Goal: Transaction & Acquisition: Purchase product/service

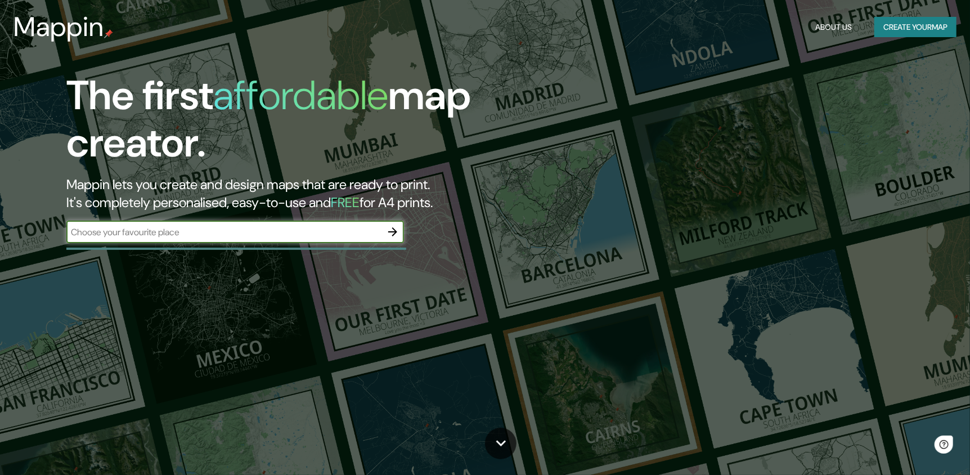
drag, startPoint x: 319, startPoint y: 230, endPoint x: 318, endPoint y: 235, distance: 5.7
click at [319, 230] on input "text" at bounding box center [223, 232] width 315 height 13
type input "santiago de chile"
drag, startPoint x: 407, startPoint y: 226, endPoint x: 397, endPoint y: 226, distance: 9.6
click at [406, 226] on div "The first affordable map creator. Mappin lets you create and design maps that a…" at bounding box center [309, 163] width 582 height 182
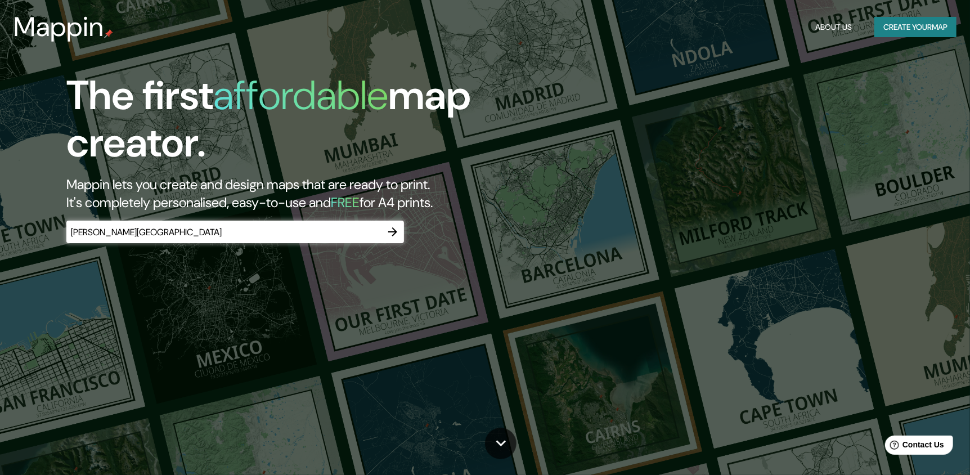
click at [396, 227] on icon "button" at bounding box center [393, 232] width 14 height 14
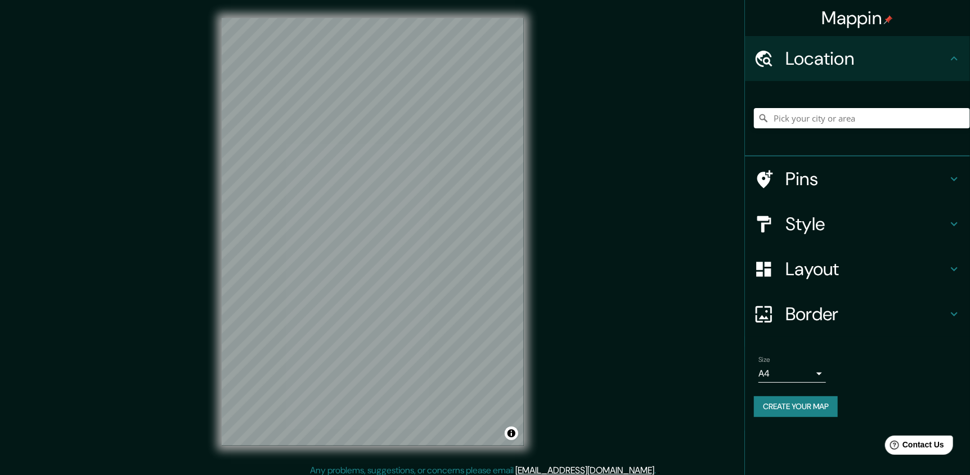
click at [870, 219] on h4 "Style" at bounding box center [867, 224] width 162 height 23
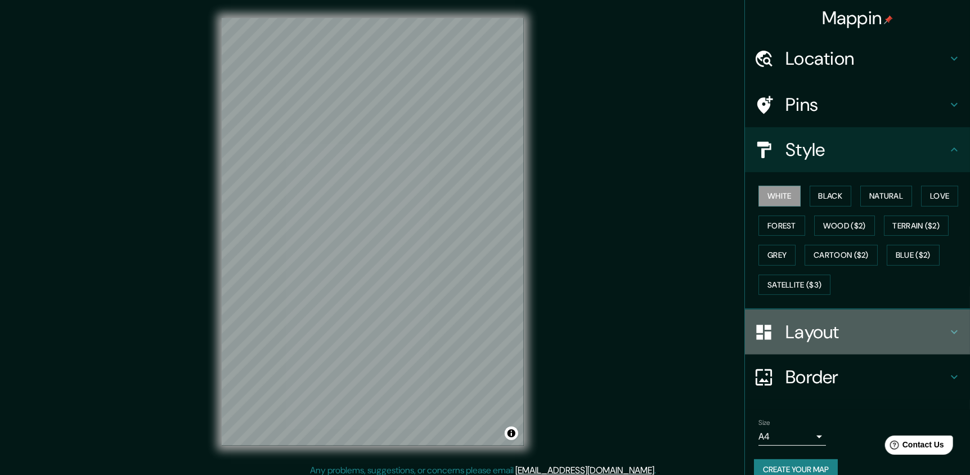
click at [830, 328] on h4 "Layout" at bounding box center [867, 332] width 162 height 23
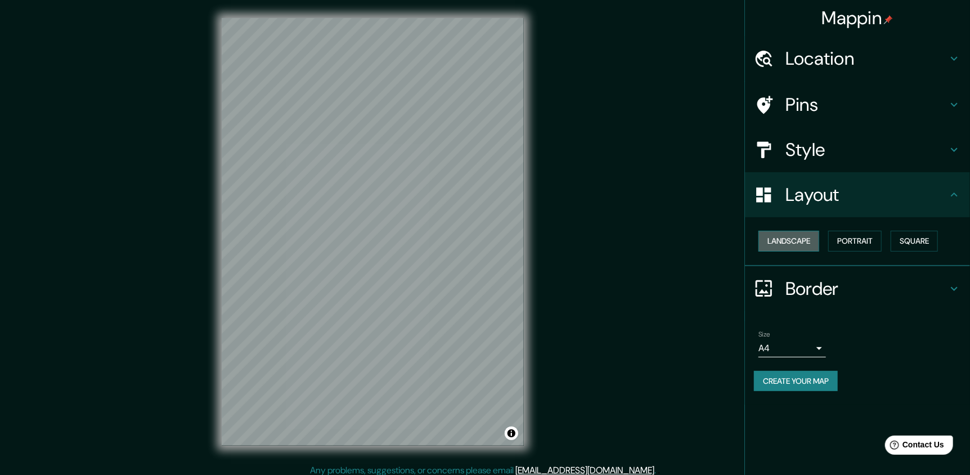
click at [802, 242] on button "Landscape" at bounding box center [789, 241] width 61 height 21
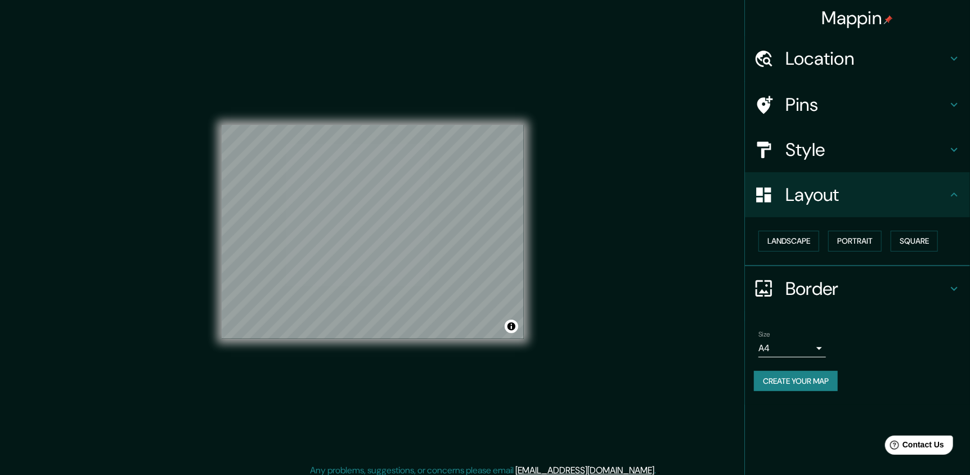
click at [592, 232] on div "Mappin Location Pins Style Layout Landscape Portrait Square Border Choose a bor…" at bounding box center [485, 241] width 970 height 482
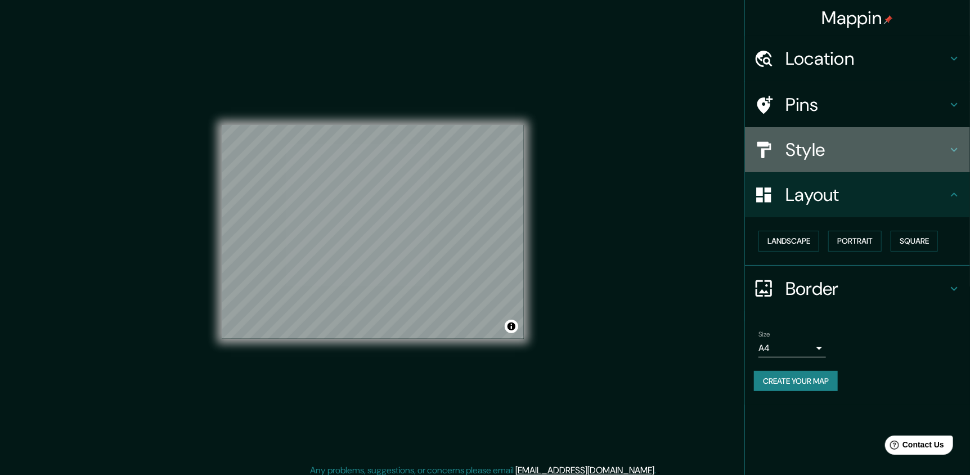
click at [870, 141] on h4 "Style" at bounding box center [867, 149] width 162 height 23
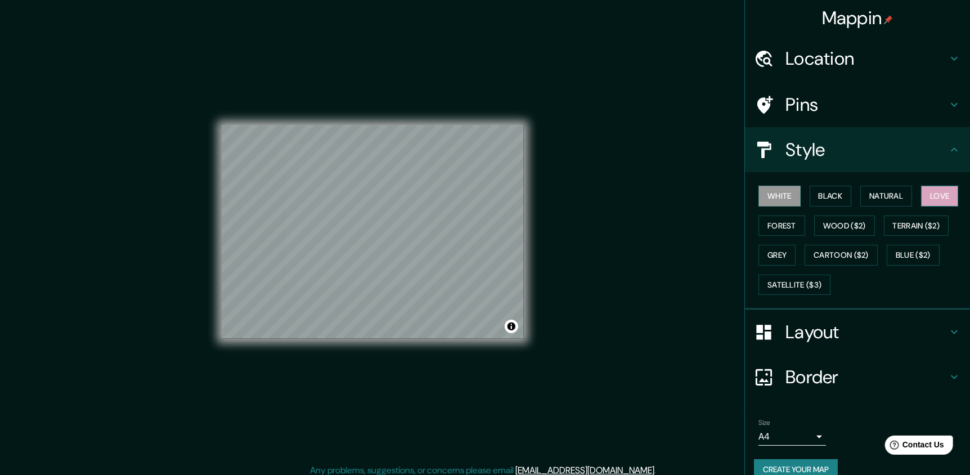
click at [938, 194] on button "Love" at bounding box center [939, 196] width 37 height 21
click at [590, 275] on div "Mappin Location Pins Style White Black Natural Love Forest Wood ($2) Terrain ($…" at bounding box center [485, 241] width 970 height 482
click at [630, 245] on div "Mappin Location Pins Style White Black Natural Love Forest Wood ($2) Terrain ($…" at bounding box center [485, 241] width 970 height 482
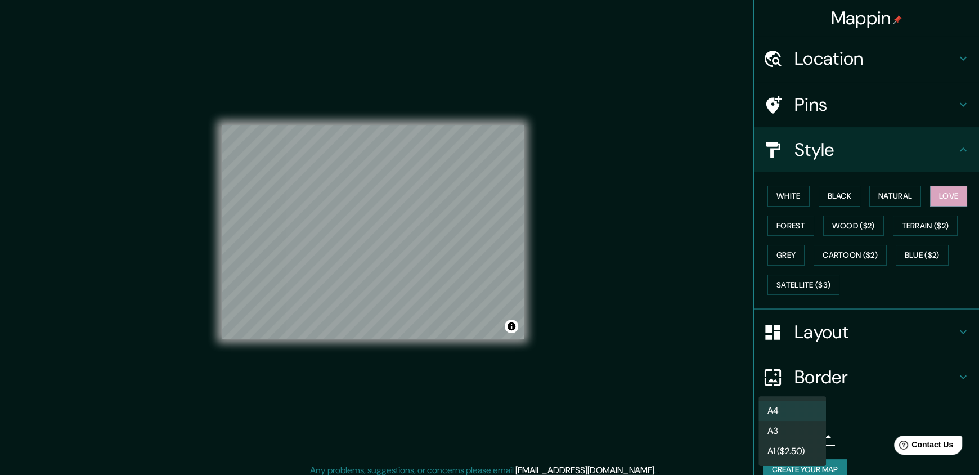
click at [799, 434] on body "Mappin Location Pins Style White Black Natural Love Forest Wood ($2) Terrain ($…" at bounding box center [489, 237] width 979 height 475
click at [811, 427] on li "A3" at bounding box center [793, 431] width 68 height 20
type input "a4"
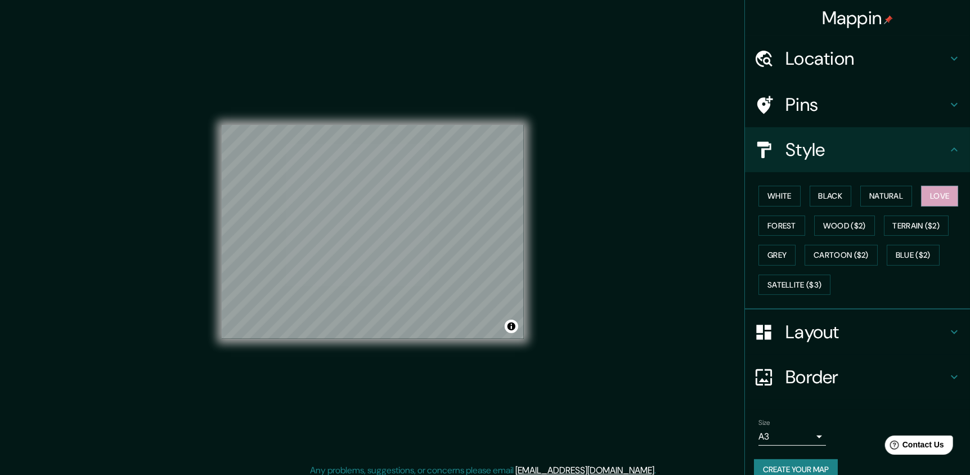
click at [700, 302] on div "Mappin Location Pins Style White Black Natural Love Forest Wood ($2) Terrain ($…" at bounding box center [485, 241] width 970 height 482
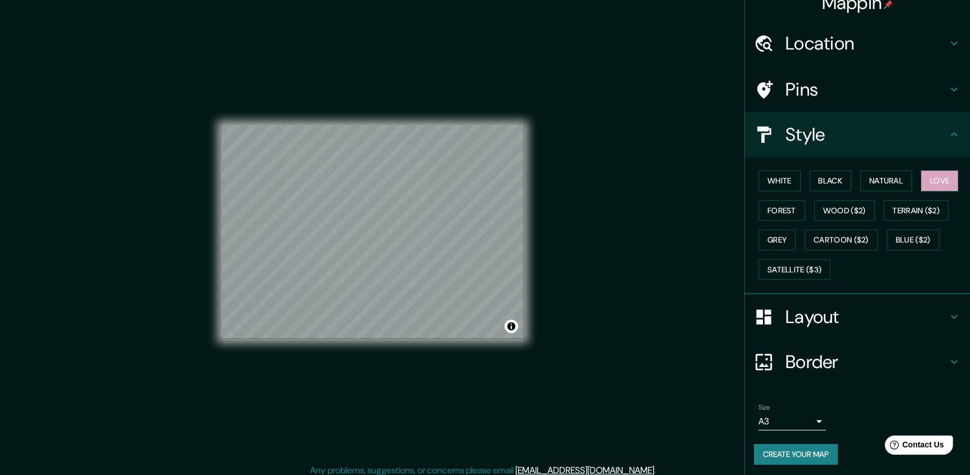
scroll to position [17, 0]
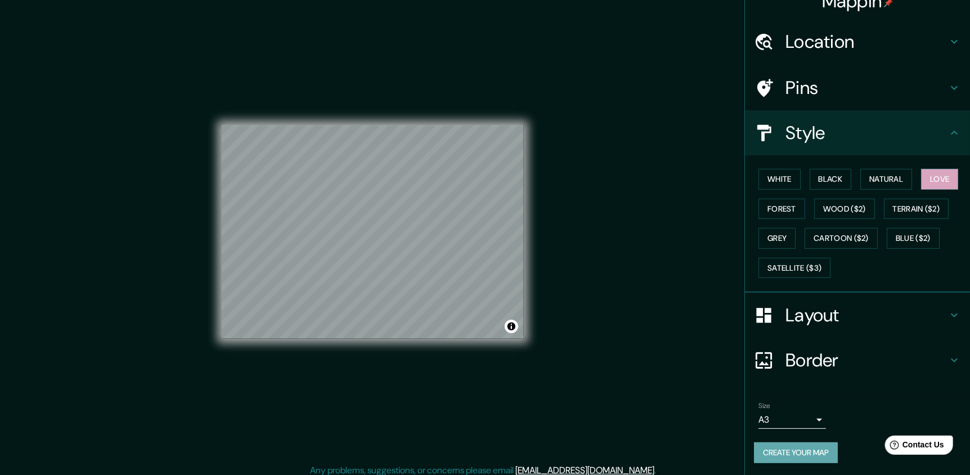
click at [823, 450] on button "Create your map" at bounding box center [796, 452] width 84 height 21
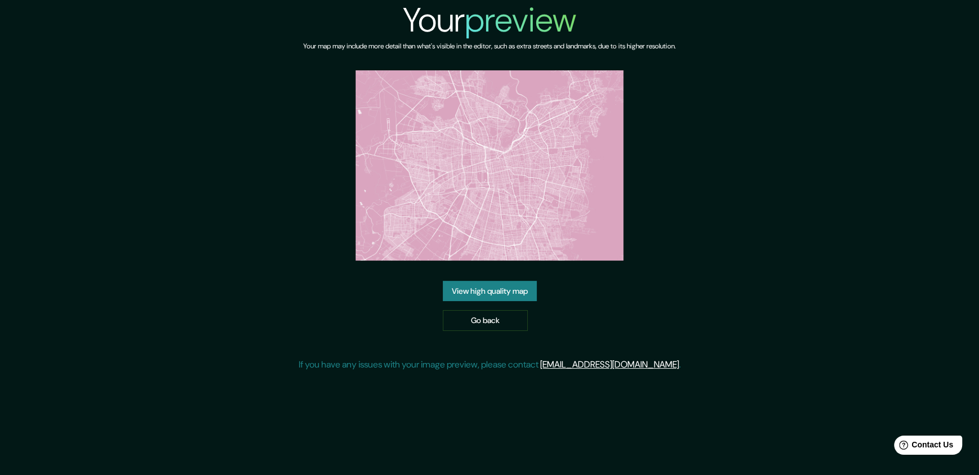
click at [522, 291] on link "View high quality map" at bounding box center [490, 291] width 94 height 21
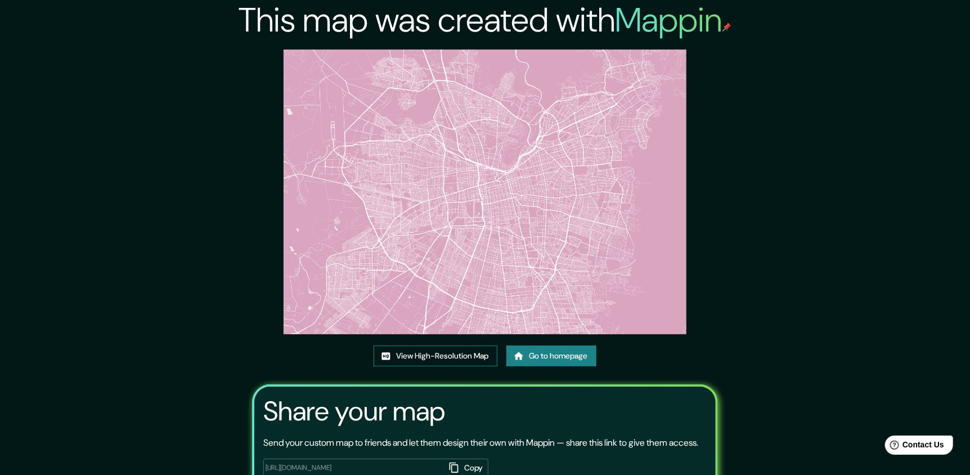
click at [462, 355] on link "View High-Resolution Map" at bounding box center [436, 356] width 124 height 21
click at [531, 356] on link "Go to homepage" at bounding box center [552, 356] width 90 height 21
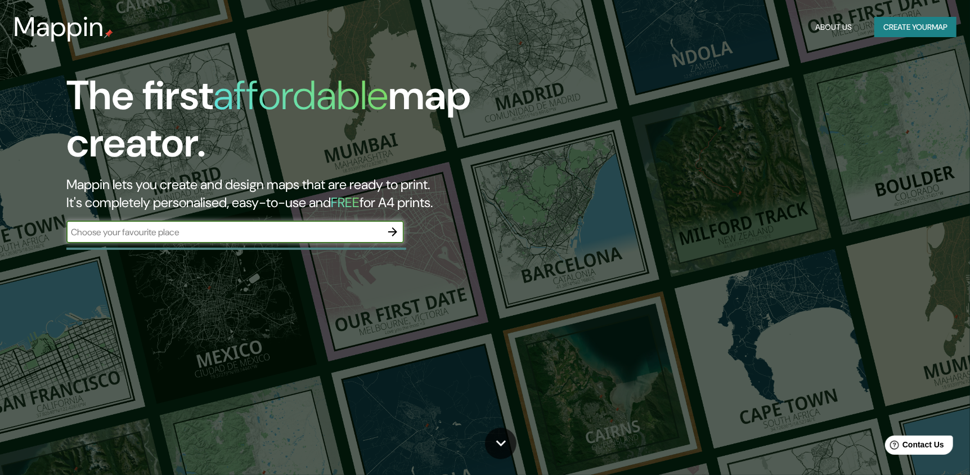
click at [245, 226] on input "text" at bounding box center [223, 232] width 315 height 13
type input "Santiago"
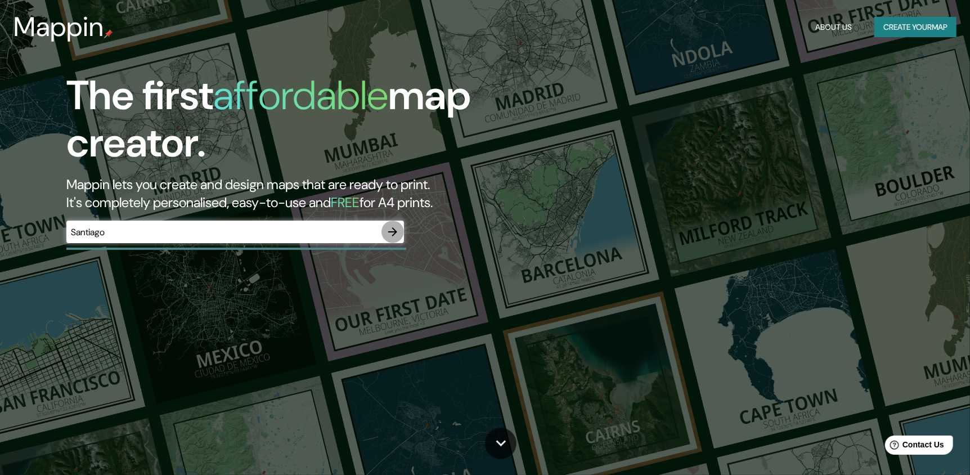
click at [396, 232] on icon "button" at bounding box center [392, 231] width 9 height 9
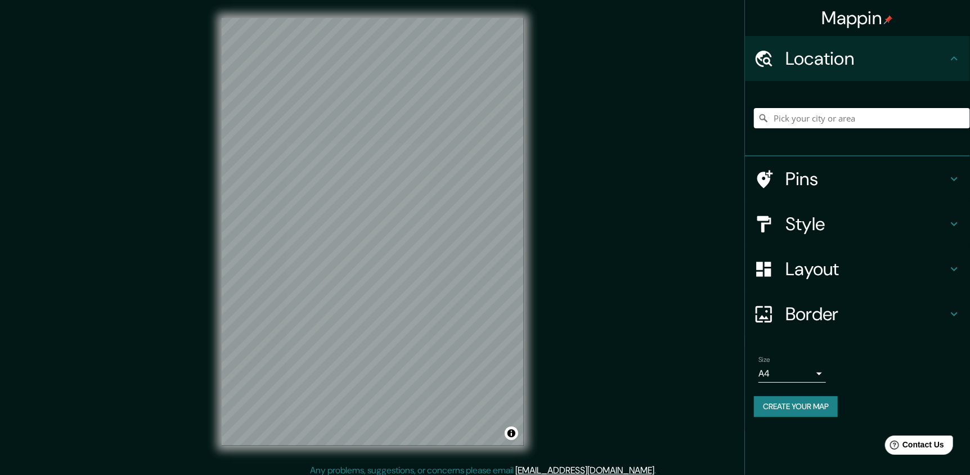
click at [854, 279] on div "Layout" at bounding box center [857, 269] width 225 height 45
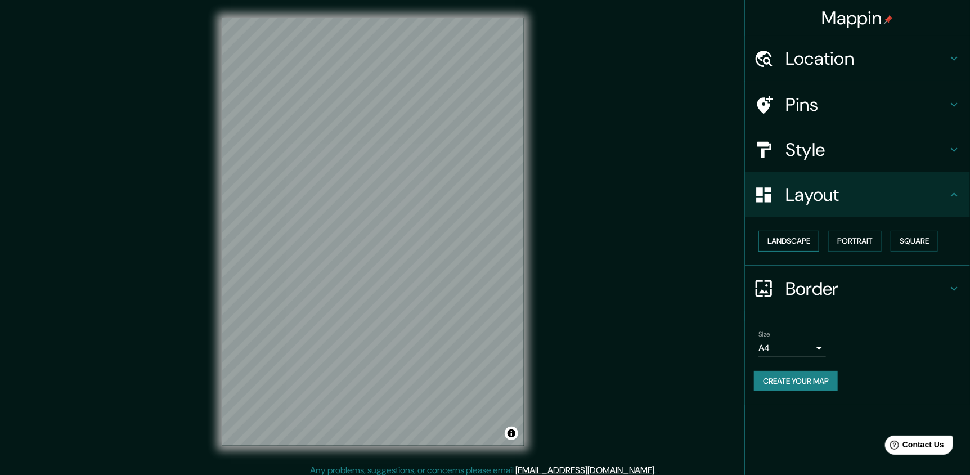
click at [798, 240] on button "Landscape" at bounding box center [789, 241] width 61 height 21
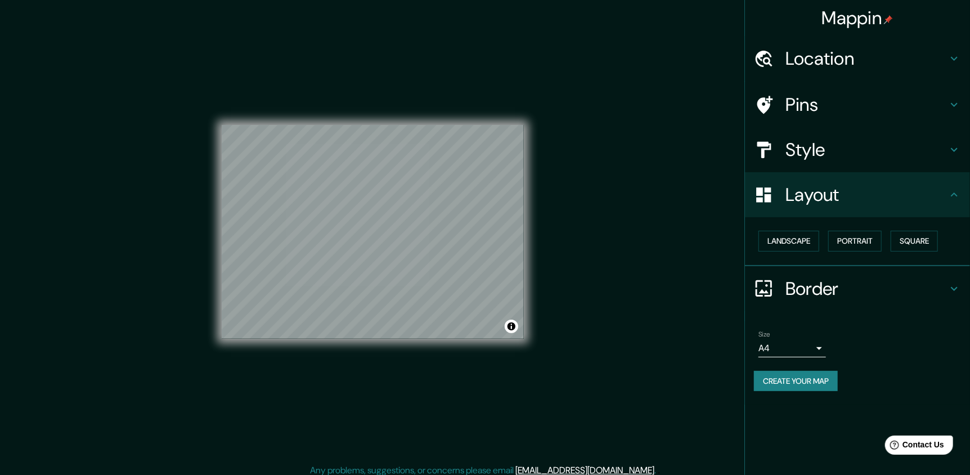
click at [863, 146] on h4 "Style" at bounding box center [867, 149] width 162 height 23
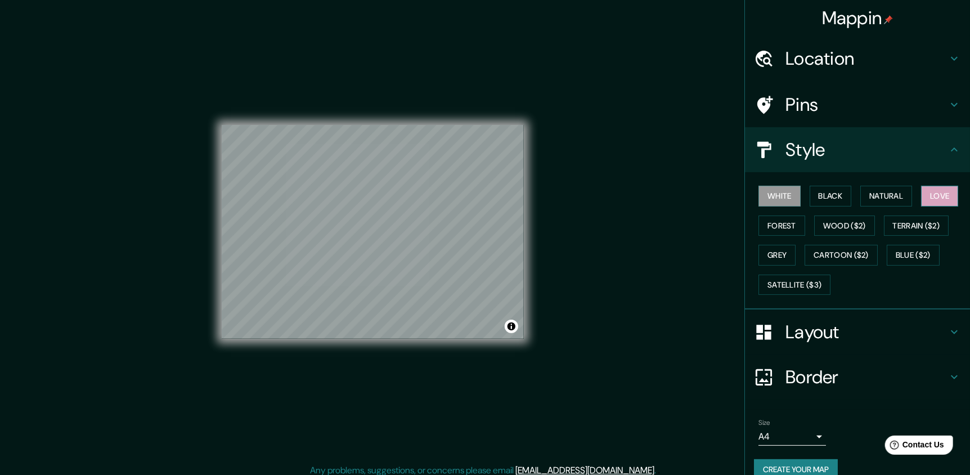
click at [929, 196] on button "Love" at bounding box center [939, 196] width 37 height 21
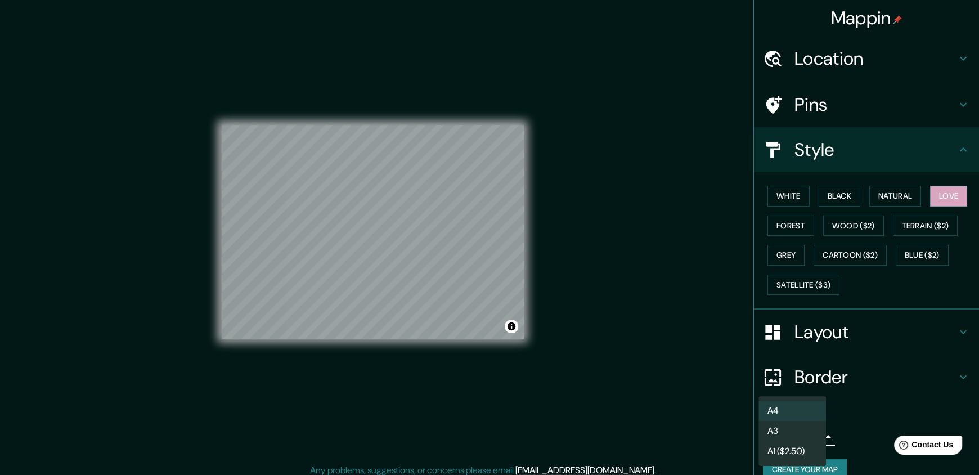
click at [791, 435] on body "Mappin Location Pins Style White Black Natural Love Forest Wood ($2) Terrain ($…" at bounding box center [489, 237] width 979 height 475
click at [796, 435] on li "A3" at bounding box center [793, 431] width 68 height 20
type input "a4"
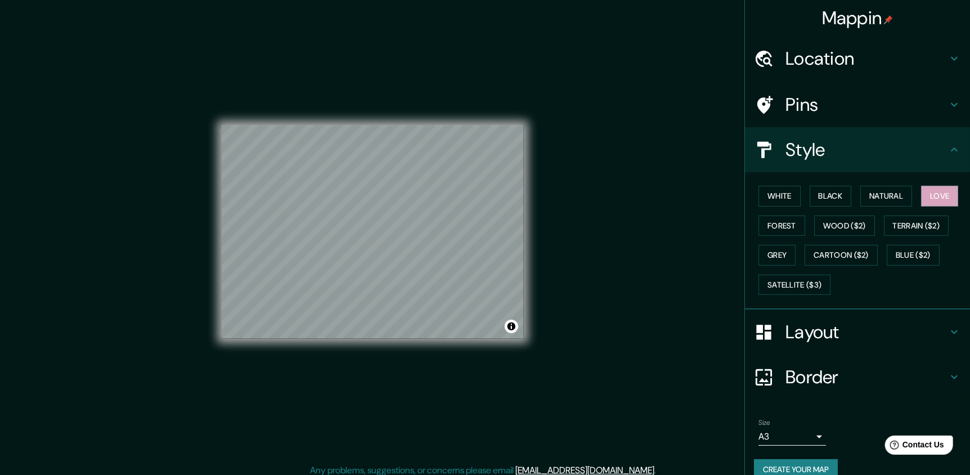
click at [589, 237] on div "Mappin Location Pins Style White Black Natural Love Forest Wood ($2) Terrain ($…" at bounding box center [485, 241] width 970 height 482
click at [565, 187] on div "Mappin Location Pins Style White Black Natural Love Forest Wood ($2) Terrain ($…" at bounding box center [485, 241] width 970 height 482
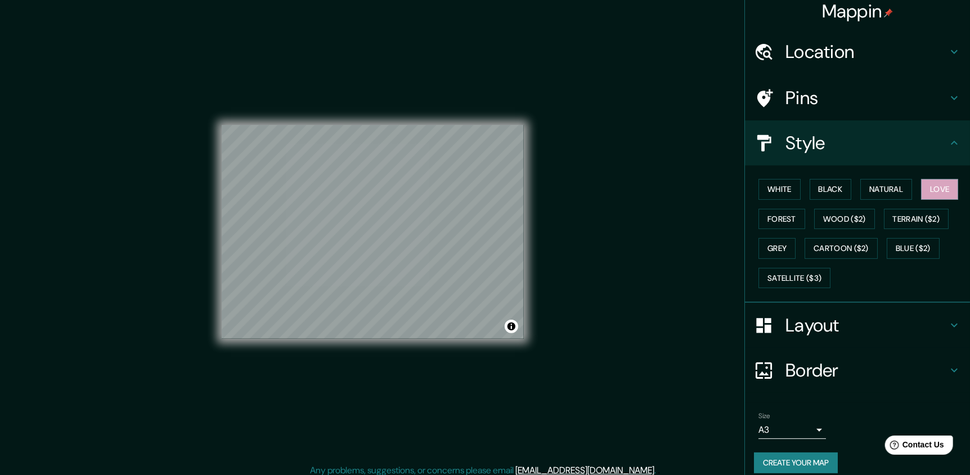
scroll to position [17, 0]
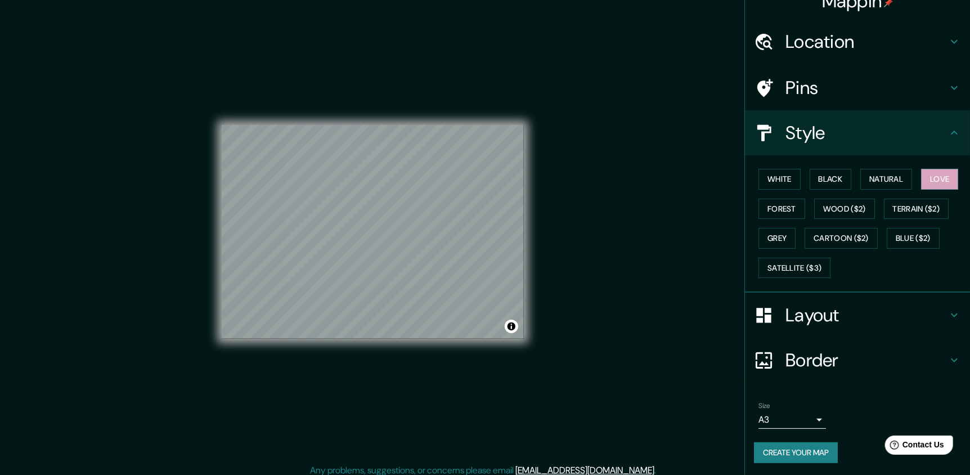
click at [814, 447] on button "Create your map" at bounding box center [796, 452] width 84 height 21
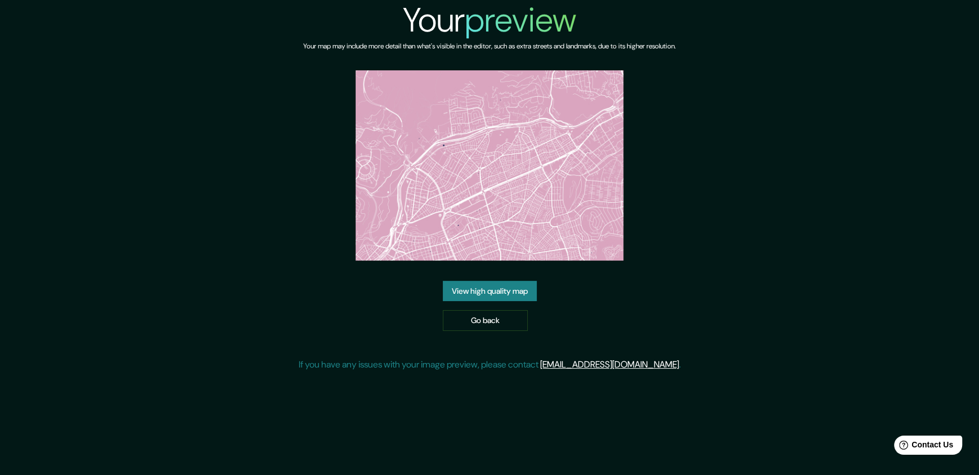
click at [513, 283] on link "View high quality map" at bounding box center [490, 291] width 94 height 21
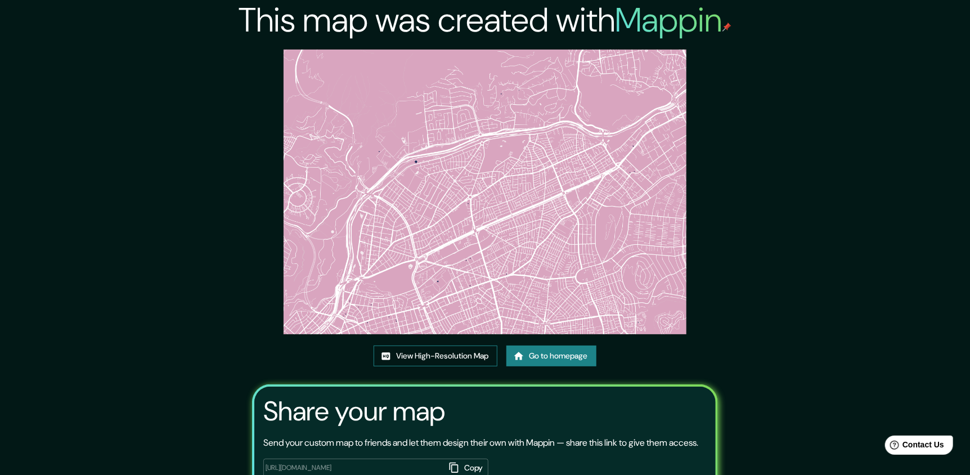
click at [437, 354] on link "View High-Resolution Map" at bounding box center [436, 356] width 124 height 21
click at [540, 353] on link "Go to homepage" at bounding box center [552, 356] width 90 height 21
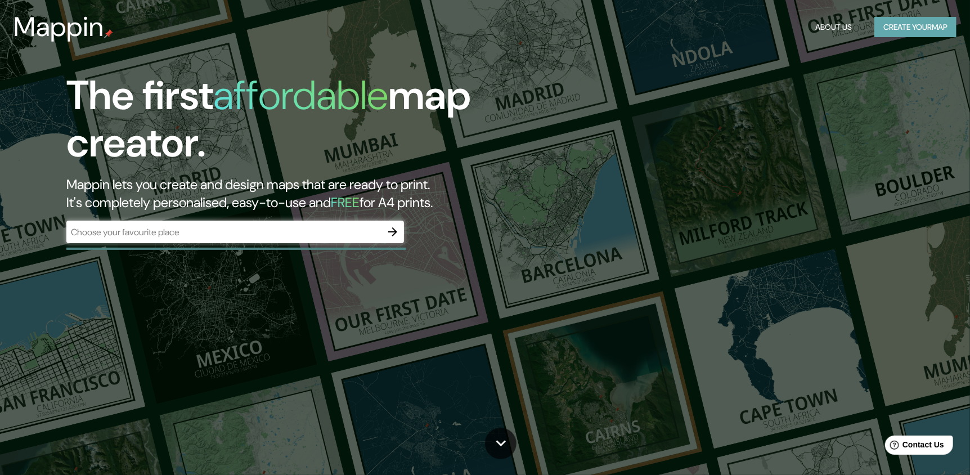
click at [890, 25] on button "Create your map" at bounding box center [916, 27] width 82 height 21
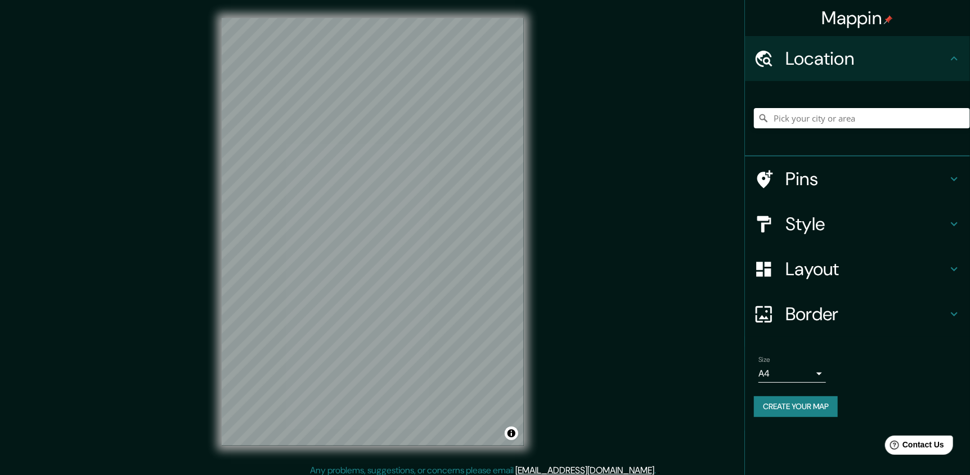
click at [818, 207] on div "Style" at bounding box center [857, 223] width 225 height 45
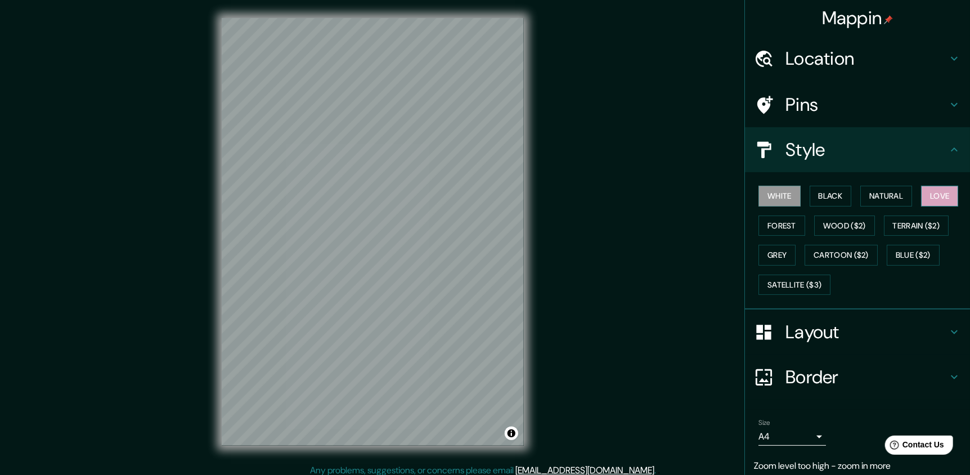
click at [931, 199] on button "Love" at bounding box center [939, 196] width 37 height 21
click at [848, 323] on h4 "Layout" at bounding box center [867, 332] width 162 height 23
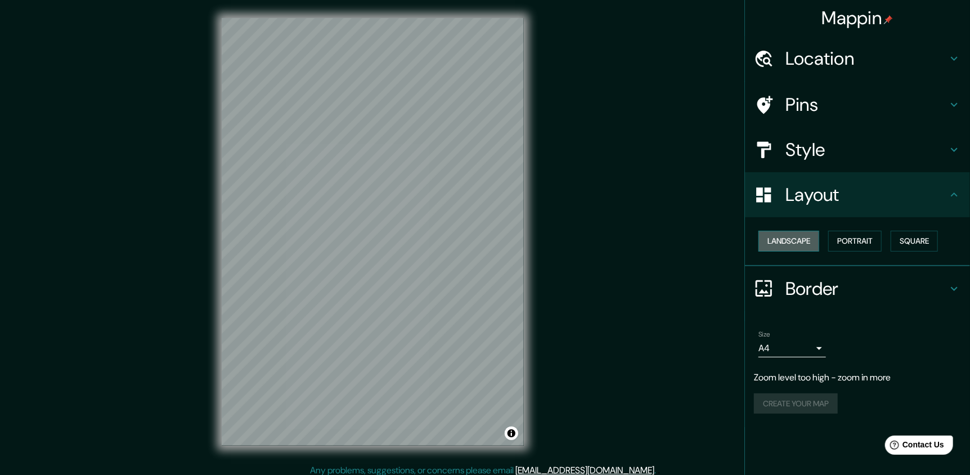
click at [810, 245] on button "Landscape" at bounding box center [789, 241] width 61 height 21
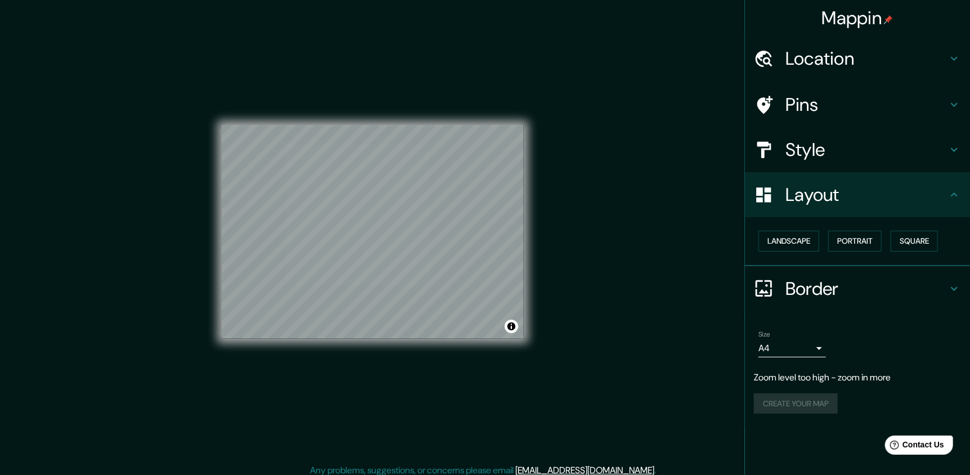
click at [821, 342] on body "Mappin Location Pins Style Layout Landscape Portrait Square Border Choose a bor…" at bounding box center [485, 237] width 970 height 475
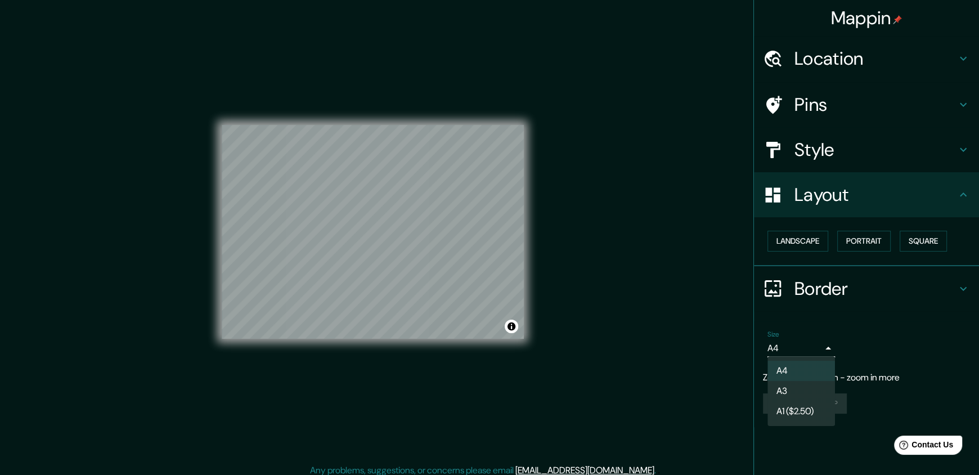
click at [798, 392] on li "A3" at bounding box center [802, 391] width 68 height 20
type input "a4"
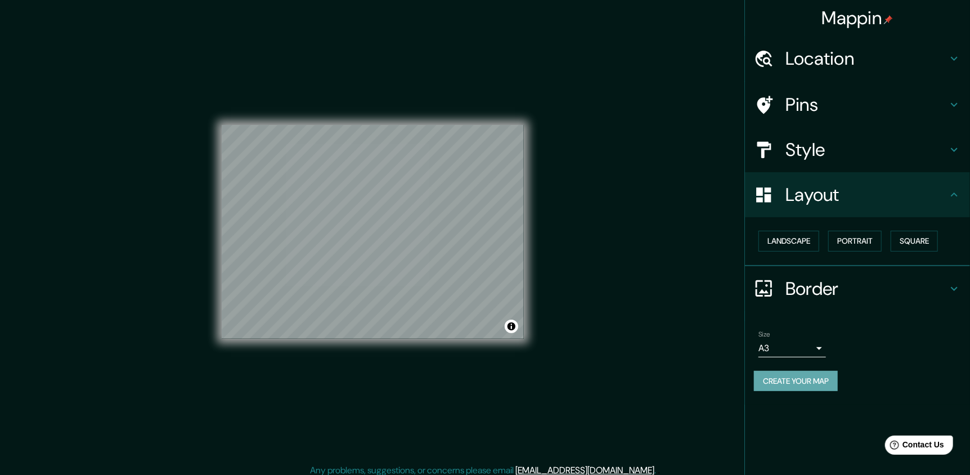
click at [791, 375] on button "Create your map" at bounding box center [796, 381] width 84 height 21
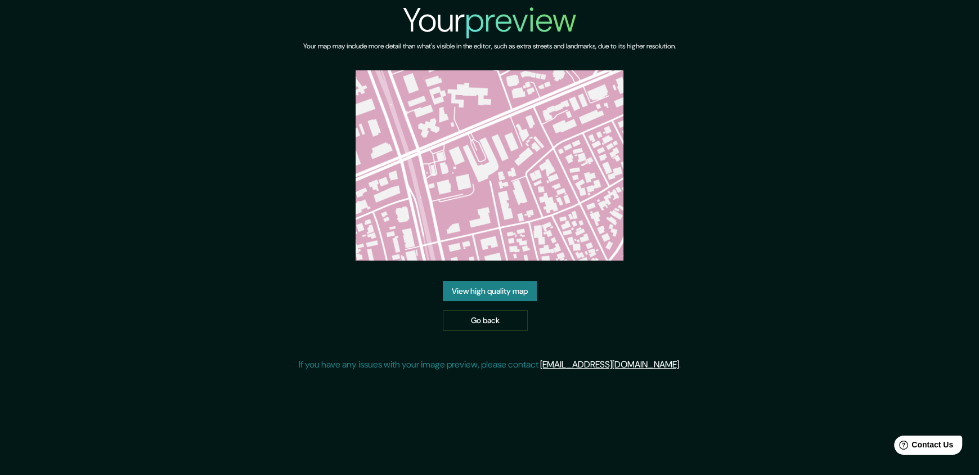
click at [485, 289] on link "View high quality map" at bounding box center [490, 291] width 94 height 21
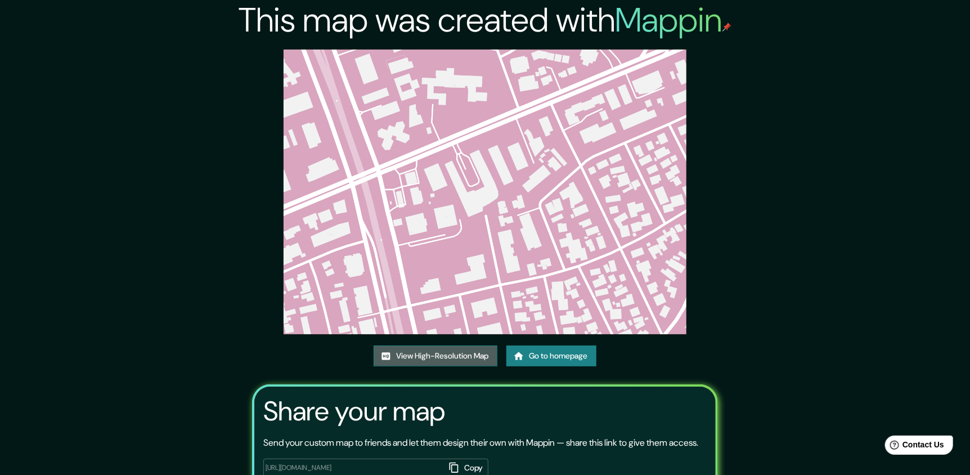
click at [481, 357] on link "View High-Resolution Map" at bounding box center [436, 356] width 124 height 21
click at [422, 362] on link "View High-Resolution Map" at bounding box center [436, 356] width 124 height 21
